Goal: Check status: Check status

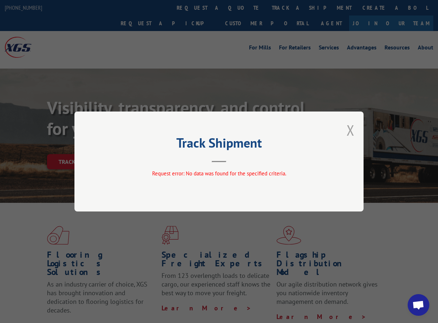
click at [348, 129] on button "Close modal" at bounding box center [350, 130] width 8 height 19
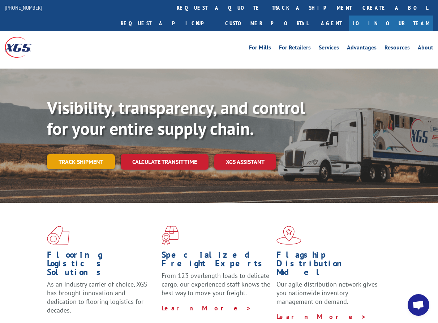
click at [81, 154] on link "Track shipment" at bounding box center [81, 161] width 68 height 15
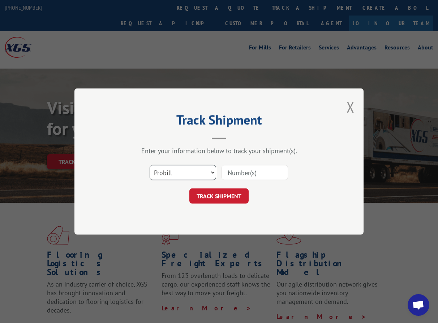
click at [190, 177] on select "Select category... Probill BOL PO" at bounding box center [182, 172] width 66 height 15
select select "po"
click at [149, 165] on select "Select category... Probill BOL PO" at bounding box center [182, 172] width 66 height 15
click at [232, 174] on input at bounding box center [254, 172] width 66 height 15
paste input "295511899"
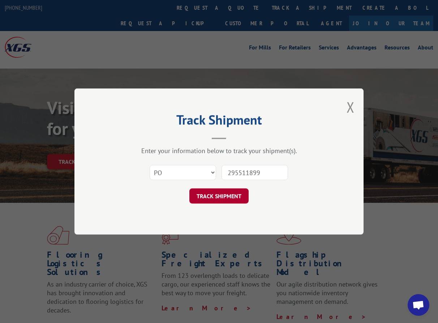
type input "295511899"
click at [216, 199] on button "TRACK SHIPMENT" at bounding box center [218, 195] width 59 height 15
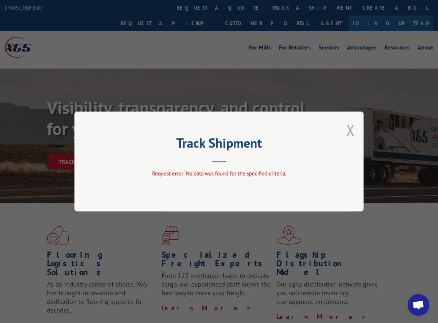
click at [347, 131] on button "Close modal" at bounding box center [350, 130] width 8 height 19
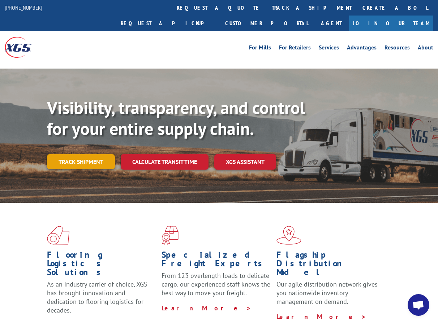
click at [94, 154] on link "Track shipment" at bounding box center [81, 161] width 68 height 15
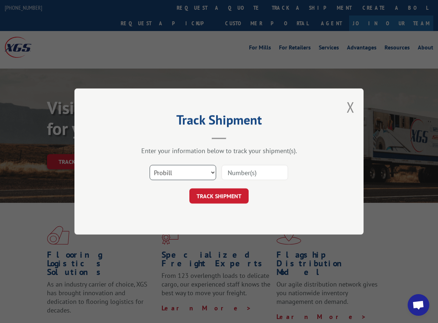
click at [181, 174] on select "Select category... Probill BOL PO" at bounding box center [182, 172] width 66 height 15
select select "po"
click at [149, 165] on select "Select category... Probill BOL PO" at bounding box center [182, 172] width 66 height 15
click at [243, 180] on input at bounding box center [254, 172] width 66 height 15
paste input "295677611"
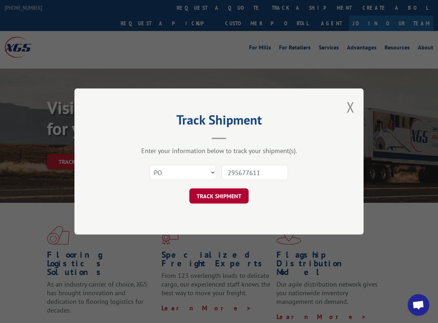
type input "295677611"
click at [224, 197] on button "TRACK SHIPMENT" at bounding box center [218, 195] width 59 height 15
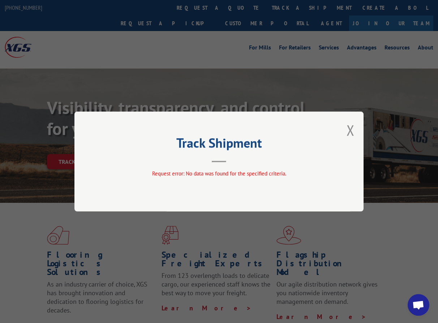
click at [354, 124] on button "Close modal" at bounding box center [350, 130] width 8 height 19
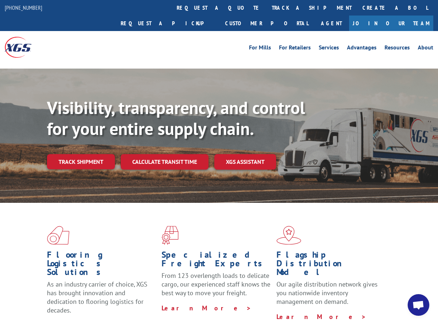
drag, startPoint x: 93, startPoint y: 143, endPoint x: 115, endPoint y: 156, distance: 25.4
click at [93, 154] on link "Track shipment" at bounding box center [81, 161] width 68 height 15
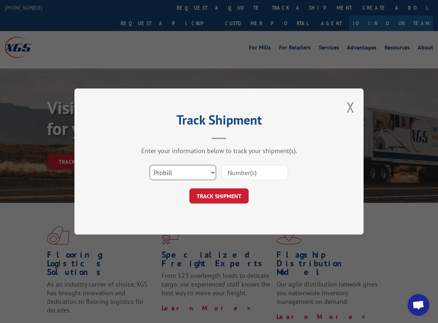
click at [201, 173] on select "Select category... Probill BOL PO" at bounding box center [182, 172] width 66 height 15
select select "po"
click at [149, 165] on select "Select category... Probill BOL PO" at bounding box center [182, 172] width 66 height 15
click at [240, 177] on input at bounding box center [254, 172] width 66 height 15
paste input "295628250"
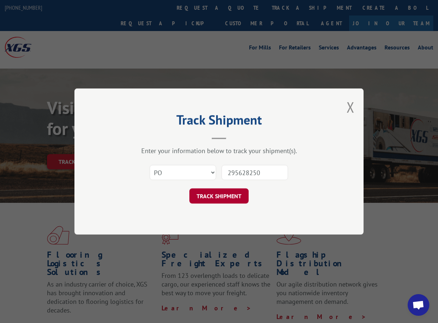
type input "295628250"
click at [221, 197] on button "TRACK SHIPMENT" at bounding box center [218, 195] width 59 height 15
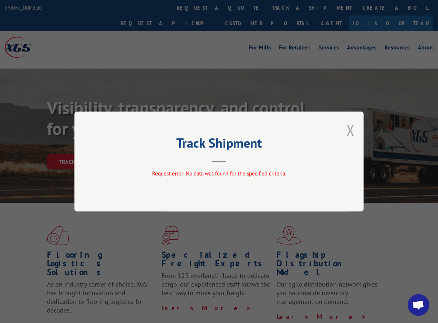
click at [351, 134] on button "Close modal" at bounding box center [350, 130] width 8 height 19
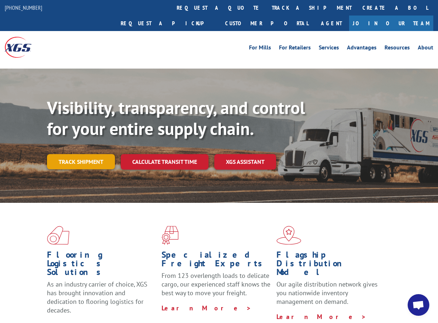
click at [82, 154] on link "Track shipment" at bounding box center [81, 161] width 68 height 15
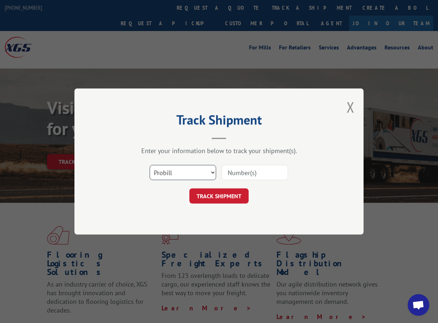
click at [183, 173] on select "Select category... Probill BOL PO" at bounding box center [182, 172] width 66 height 15
select select "po"
click at [149, 165] on select "Select category... Probill BOL PO" at bounding box center [182, 172] width 66 height 15
click at [244, 169] on input at bounding box center [254, 172] width 66 height 15
paste input "295620364"
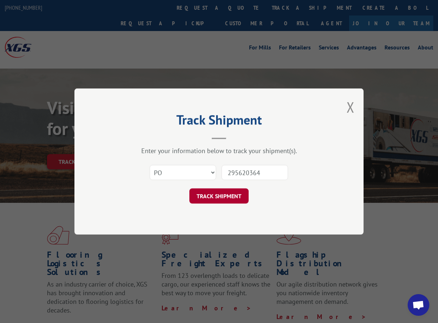
type input "295620364"
click at [215, 195] on button "TRACK SHIPMENT" at bounding box center [218, 195] width 59 height 15
